Goal: Task Accomplishment & Management: Use online tool/utility

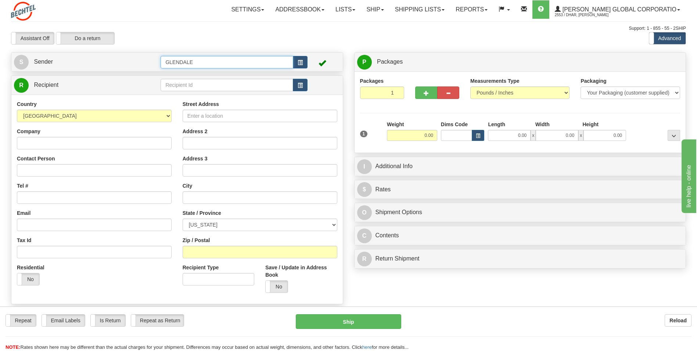
click at [223, 61] on input "GLENDALE" at bounding box center [227, 62] width 132 height 12
click at [298, 62] on span "button" at bounding box center [300, 62] width 5 height 5
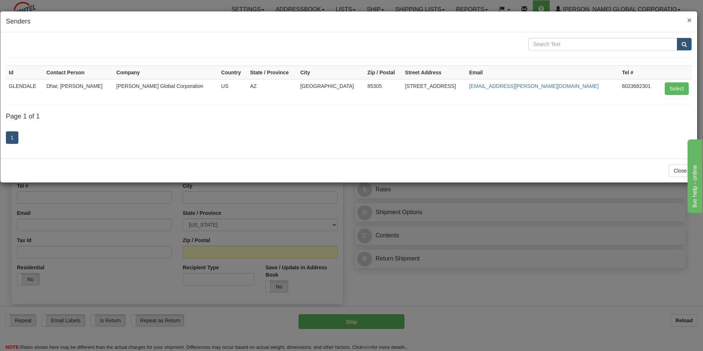
click at [690, 21] on span "×" at bounding box center [689, 20] width 4 height 8
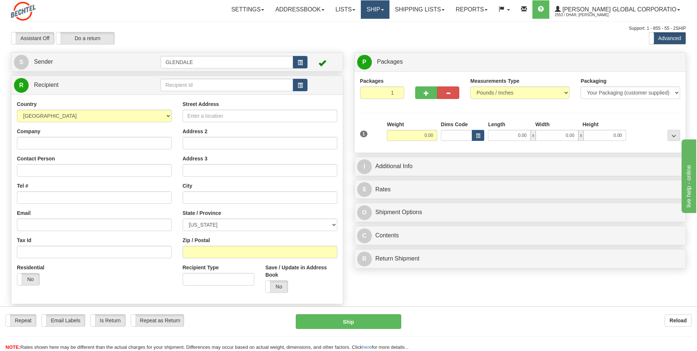
click at [384, 9] on span at bounding box center [382, 9] width 3 height 1
click at [361, 8] on link "Lists" at bounding box center [345, 9] width 31 height 18
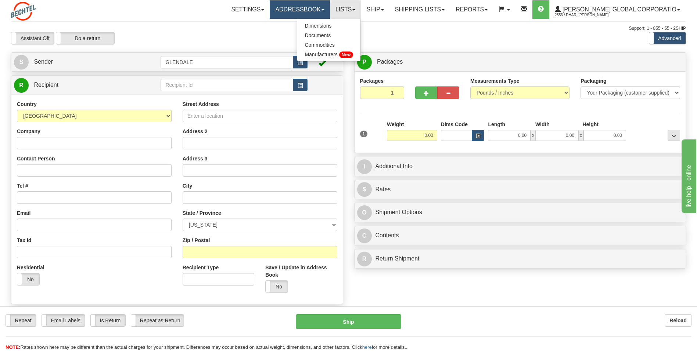
click at [330, 10] on link "Addressbook" at bounding box center [300, 9] width 60 height 18
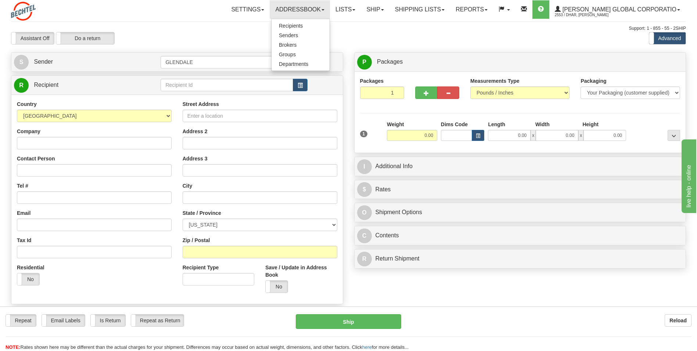
click at [384, 33] on div "Assistant On Assistant Off Do a return Do a return Previous Next Standard Advan…" at bounding box center [349, 38] width 686 height 12
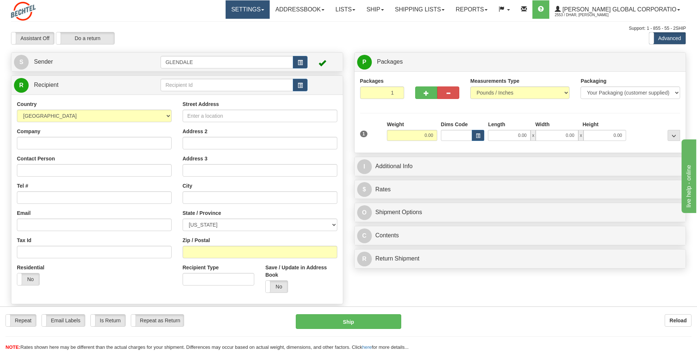
click at [270, 10] on link "Settings" at bounding box center [248, 9] width 44 height 18
click at [304, 28] on div "Support: 1 - 855 - 55 - 2SHIP" at bounding box center [348, 28] width 675 height 6
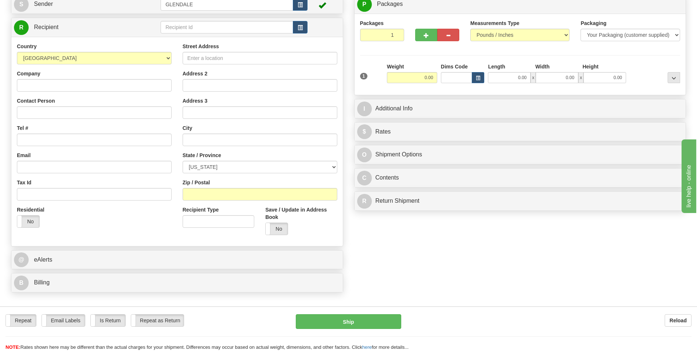
scroll to position [184, 0]
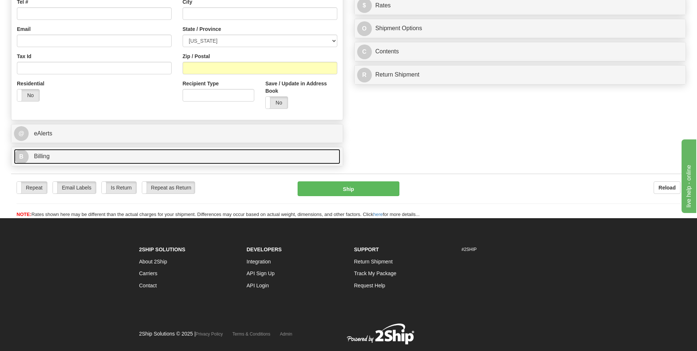
click at [157, 158] on link "B Billing" at bounding box center [177, 156] width 326 height 15
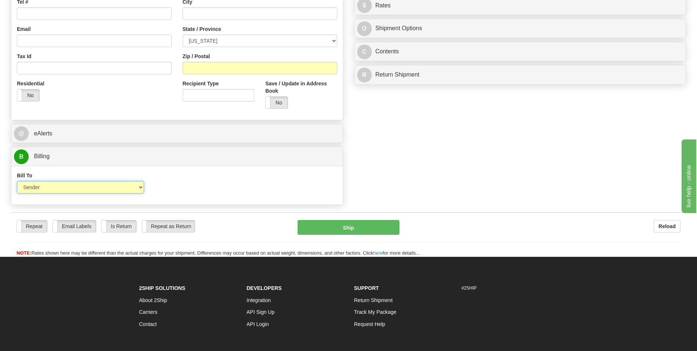
click at [142, 188] on select "Sender Recipient Third Party Collect" at bounding box center [80, 187] width 127 height 12
click at [193, 187] on div "Bill To Sender Recipient Third Party Collect Account 3rd Party Account List Ple…" at bounding box center [176, 185] width 331 height 27
